Goal: Transaction & Acquisition: Purchase product/service

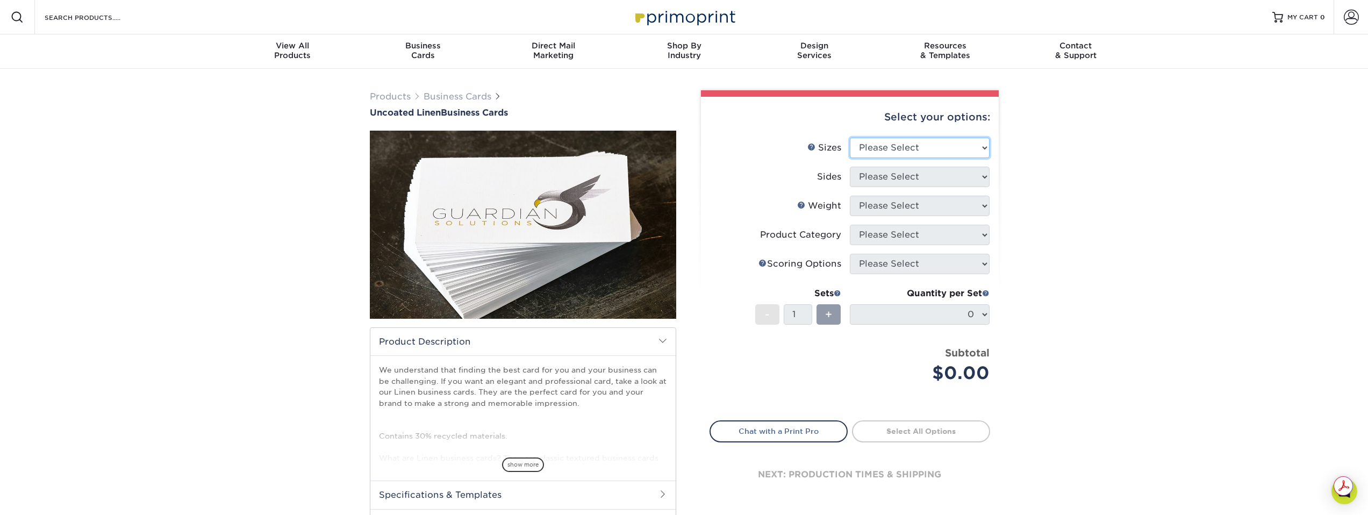
click at [913, 149] on select "Please Select 2" x 3.5" - Standard 2" x 7" - Foldover Card 2.125" x 3.375" - Eu…" at bounding box center [920, 148] width 140 height 20
select select "2.00x3.50"
click at [850, 138] on select "Please Select 2" x 3.5" - Standard 2" x 7" - Foldover Card 2.125" x 3.375" - Eu…" at bounding box center [920, 148] width 140 height 20
click at [942, 178] on select "Please Select Print Both Sides Print Front Only" at bounding box center [920, 177] width 140 height 20
select select "13abbda7-1d64-4f25-8bb2-c179b224825d"
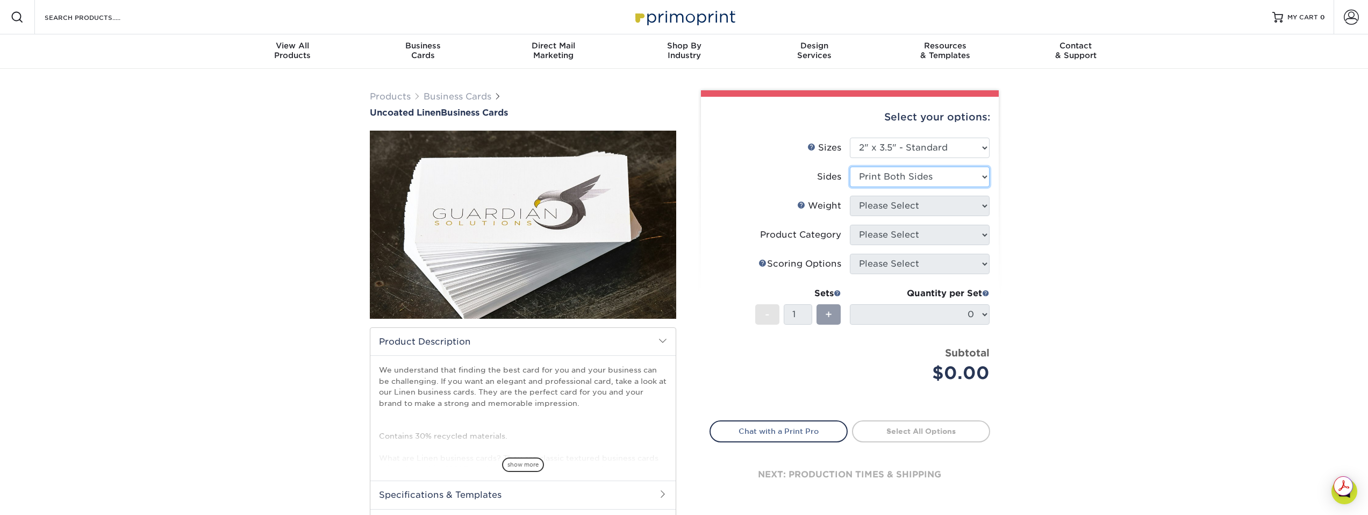
click at [850, 167] on select "Please Select Print Both Sides Print Front Only" at bounding box center [920, 177] width 140 height 20
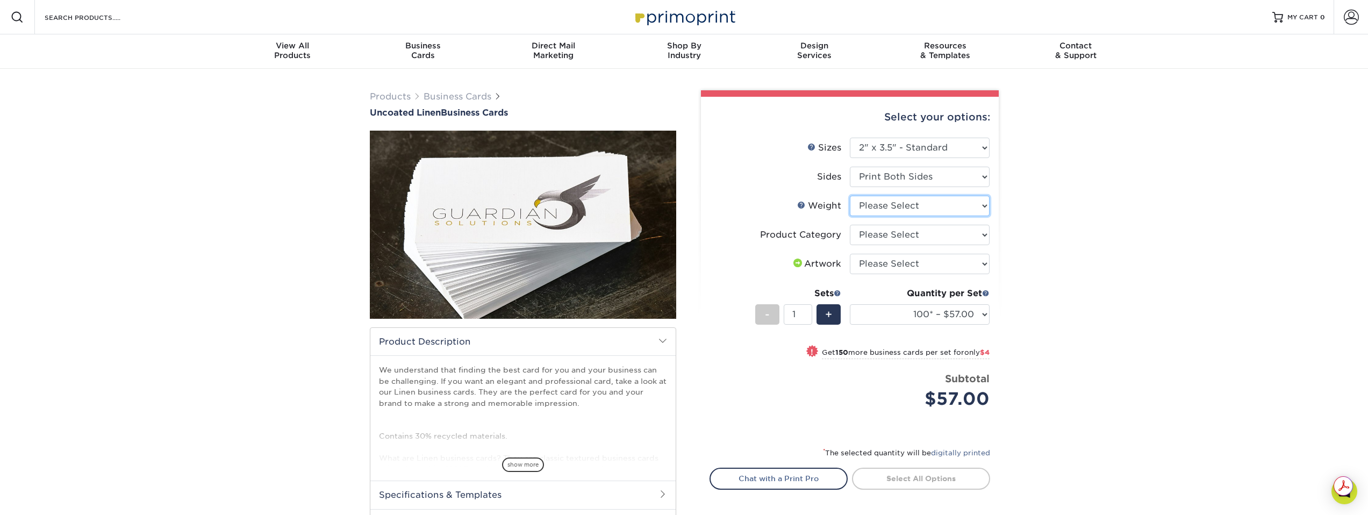
click at [940, 208] on select "Please Select 100LB" at bounding box center [920, 206] width 140 height 20
select select "100LB"
click at [850, 196] on select "Please Select 100LB" at bounding box center [920, 206] width 140 height 20
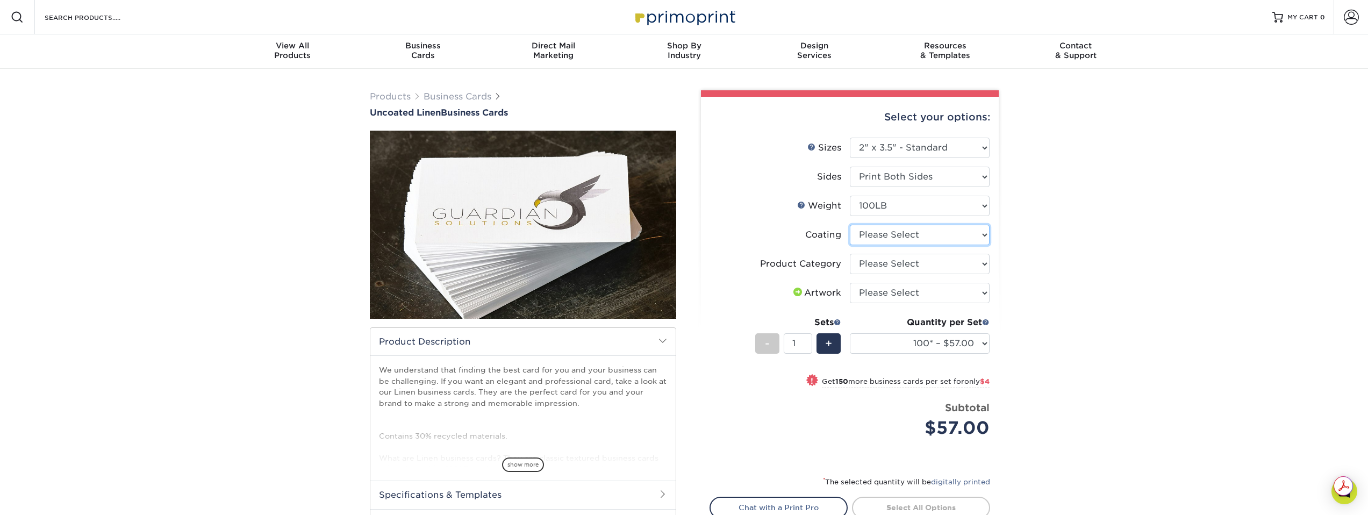
click at [943, 238] on select at bounding box center [920, 235] width 140 height 20
click at [974, 267] on select "Please Select Business Cards" at bounding box center [920, 264] width 140 height 20
select select "3b5148f1-0588-4f88-a218-97bcfdce65c1"
click at [850, 254] on select "Please Select Business Cards" at bounding box center [920, 264] width 140 height 20
click at [964, 295] on select "Please Select I will upload files I need a design - $100" at bounding box center [920, 293] width 140 height 20
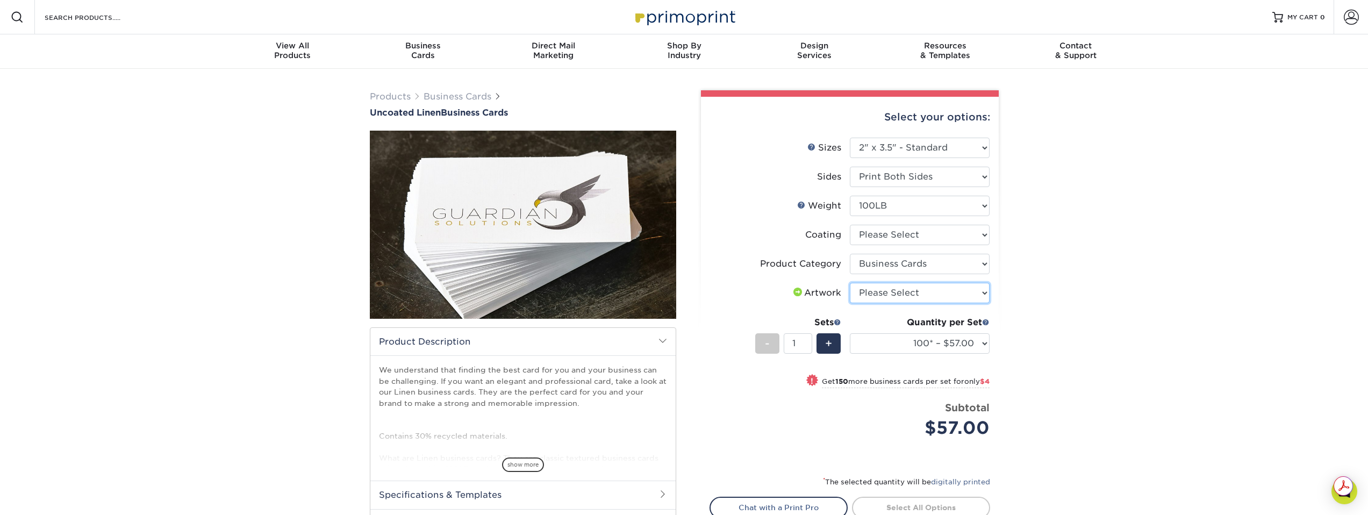
click at [850, 283] on select "Please Select I will upload files I need a design - $100" at bounding box center [920, 293] width 140 height 20
click at [953, 235] on select at bounding box center [920, 235] width 140 height 20
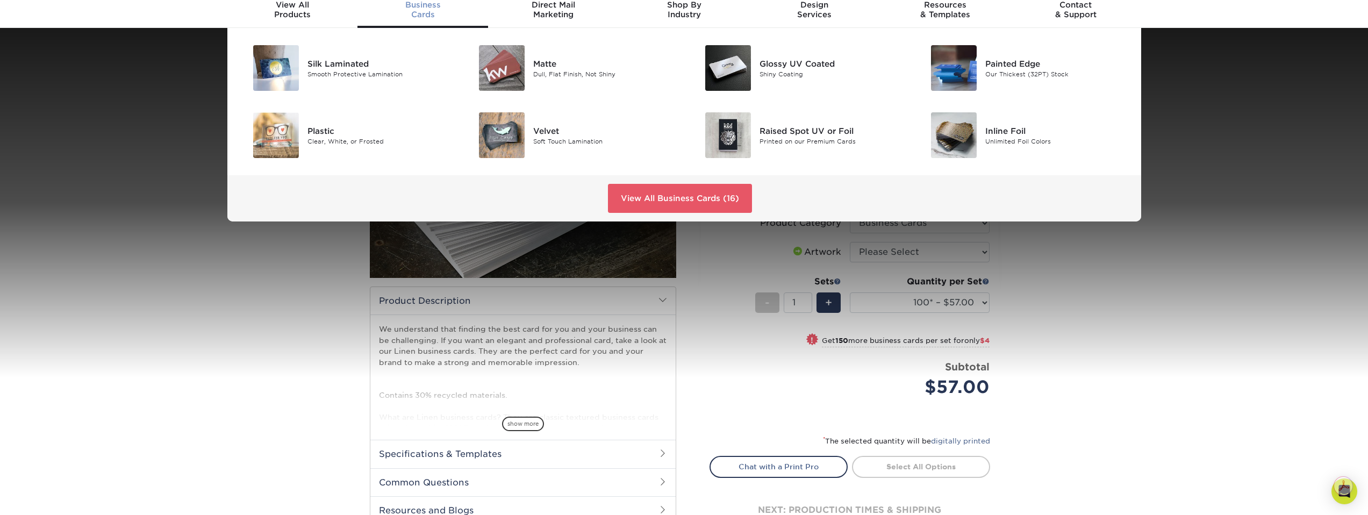
scroll to position [40, 0]
click at [736, 200] on link "View All Business Cards (16)" at bounding box center [680, 198] width 144 height 29
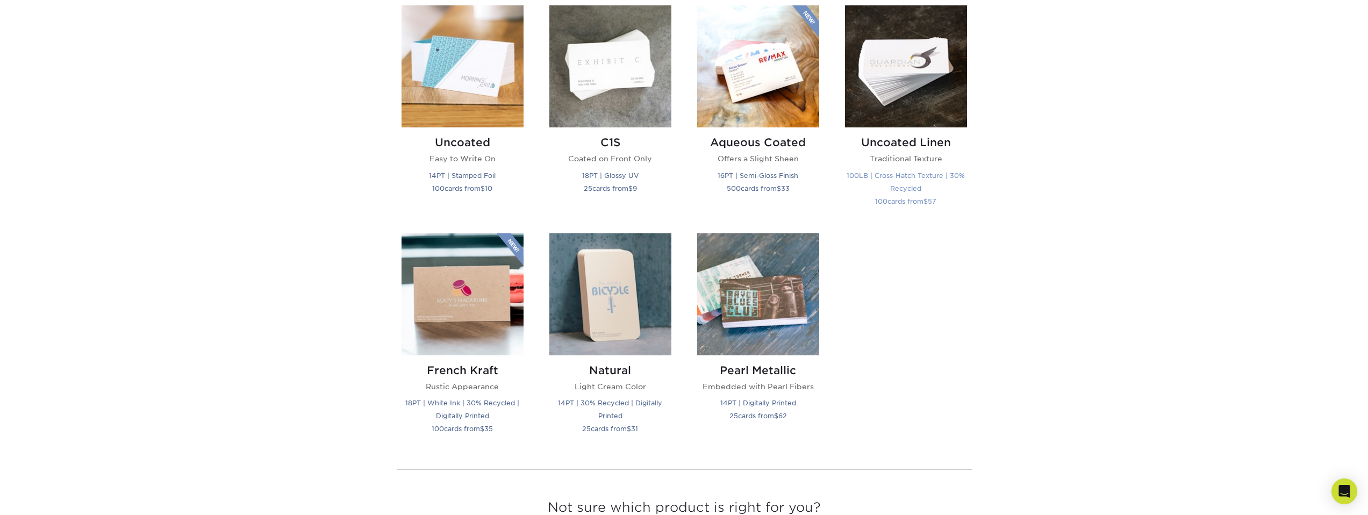
scroll to position [991, 0]
click at [928, 129] on div "Uncoated Linen Traditional Texture 100LB | Cross-Hatch Texture | 30% Recycled 1…" at bounding box center [906, 174] width 122 height 92
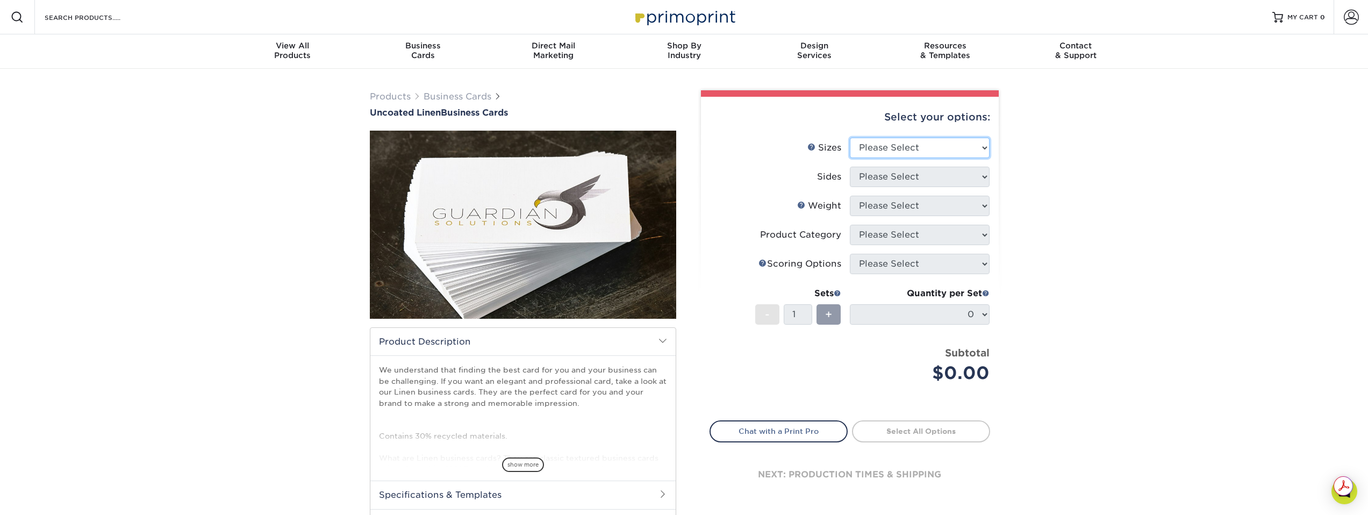
click at [945, 152] on select "Please Select 2" x 3.5" - Standard 2" x 7" - Foldover Card 2.125" x 3.375" - Eu…" at bounding box center [920, 148] width 140 height 20
select select "2.00x3.50"
click at [850, 138] on select "Please Select 2" x 3.5" - Standard 2" x 7" - Foldover Card 2.125" x 3.375" - Eu…" at bounding box center [920, 148] width 140 height 20
click at [943, 177] on select "Please Select Print Both Sides Print Front Only" at bounding box center [920, 177] width 140 height 20
select select "13abbda7-1d64-4f25-8bb2-c179b224825d"
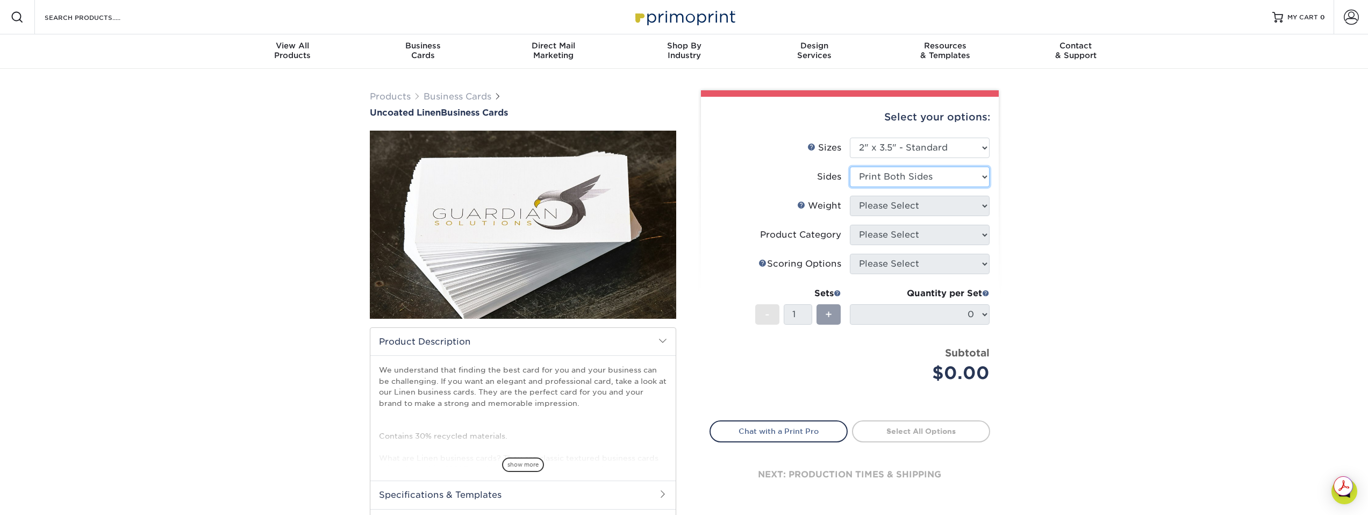
click at [850, 167] on select "Please Select Print Both Sides Print Front Only" at bounding box center [920, 177] width 140 height 20
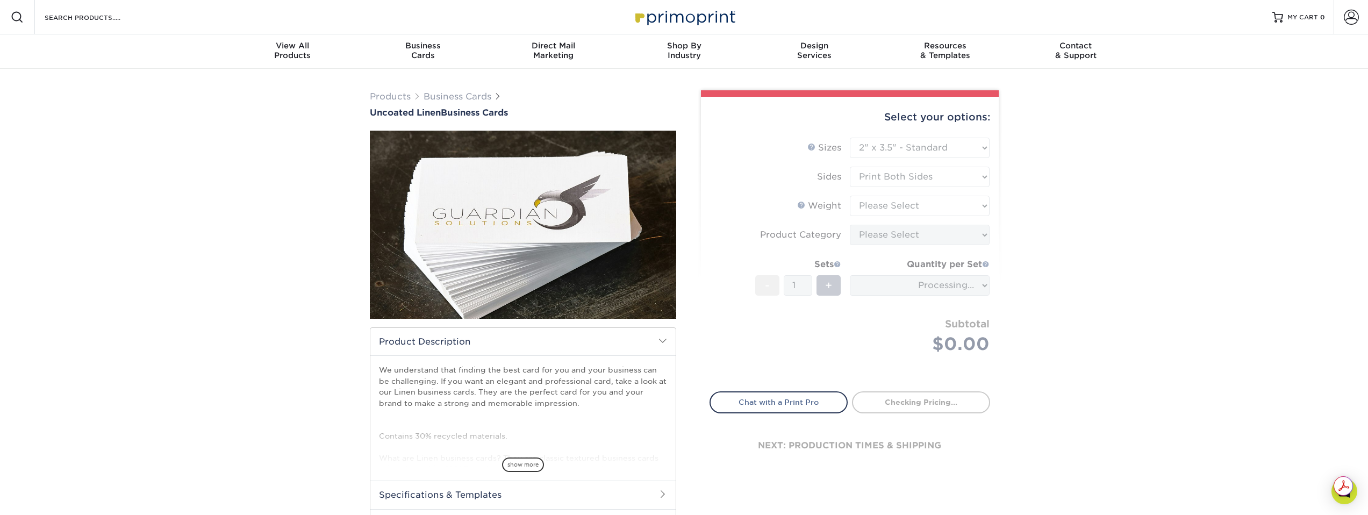
click at [935, 206] on form "Sizes Help Sizes Please Select 2" x 3.5" - Standard 2" x 7" - Foldover Card 2.1…" at bounding box center [850, 258] width 281 height 241
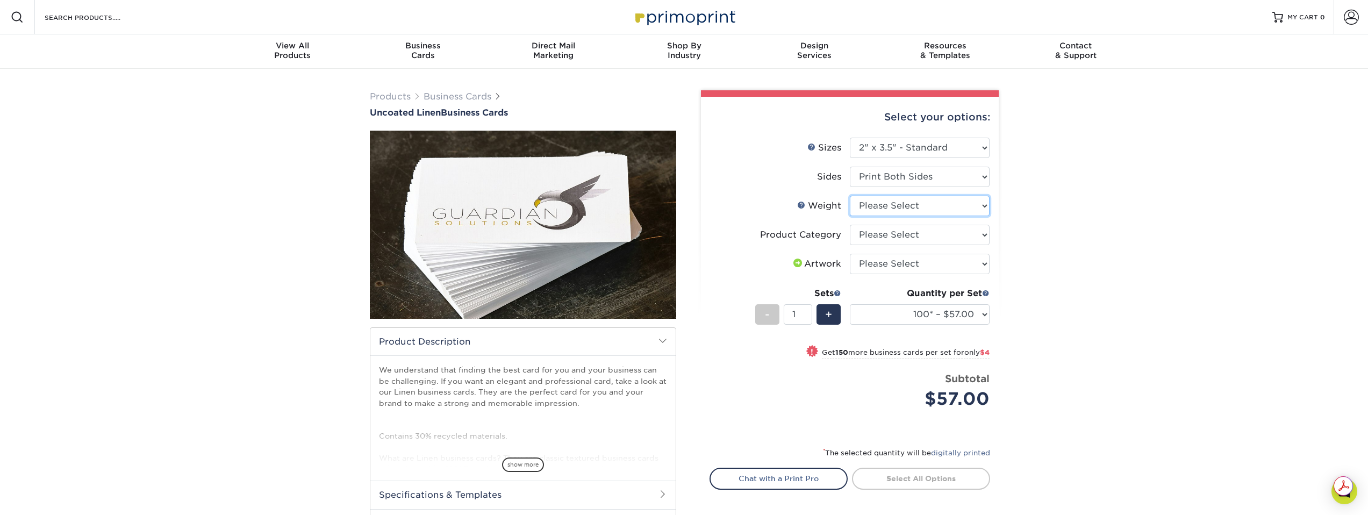
click at [935, 207] on select "Please Select 100LB" at bounding box center [920, 206] width 140 height 20
select select "100LB"
click at [850, 196] on select "Please Select 100LB" at bounding box center [920, 206] width 140 height 20
